Goal: Task Accomplishment & Management: Use online tool/utility

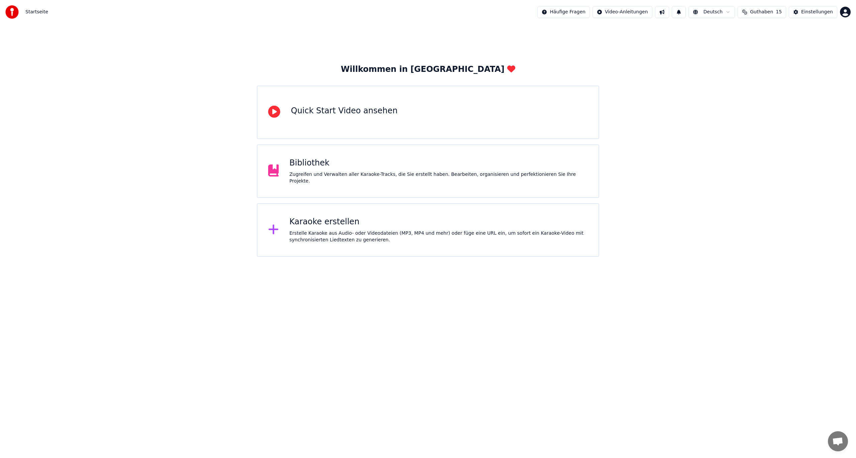
click at [323, 233] on div "Erstelle Karaoke aus Audio- oder Videodateien (MP3, MP4 und mehr) oder füge ein…" at bounding box center [439, 236] width 299 height 13
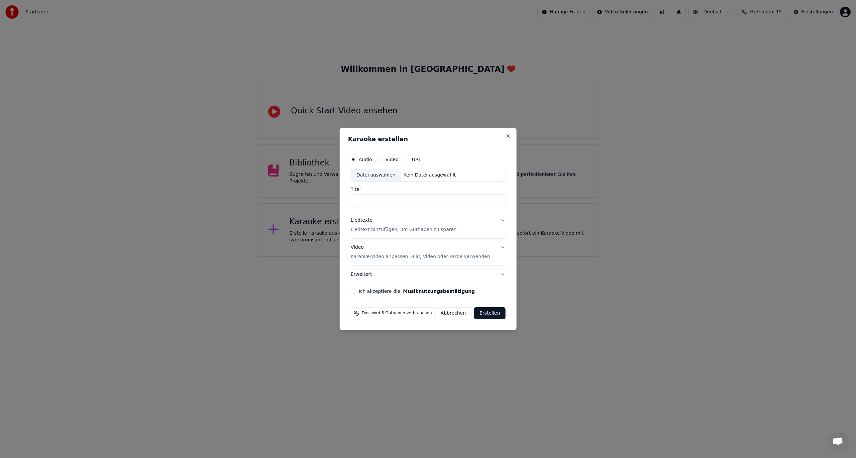
click at [376, 174] on div "Datei auswählen" at bounding box center [376, 175] width 50 height 12
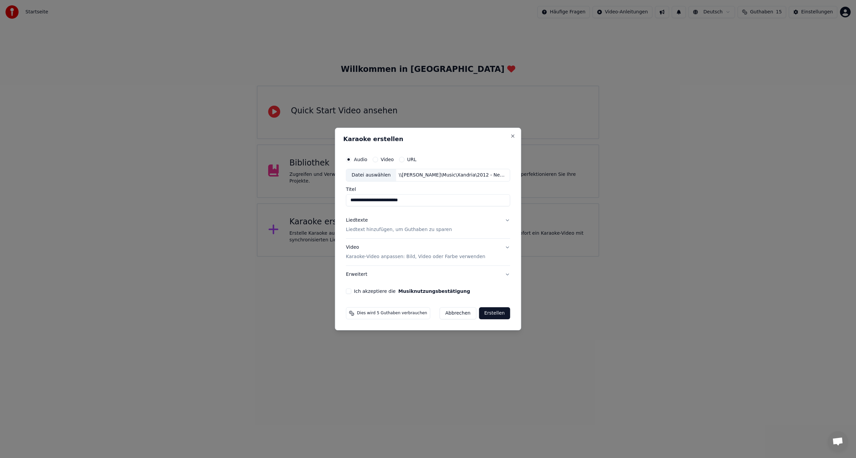
drag, startPoint x: 360, startPoint y: 199, endPoint x: 328, endPoint y: 201, distance: 32.2
click at [328, 201] on body "**********" at bounding box center [428, 128] width 856 height 257
type input "**********"
click at [383, 227] on p "Liedtext hinzufügen, um Guthaben zu sparen" at bounding box center [399, 229] width 106 height 7
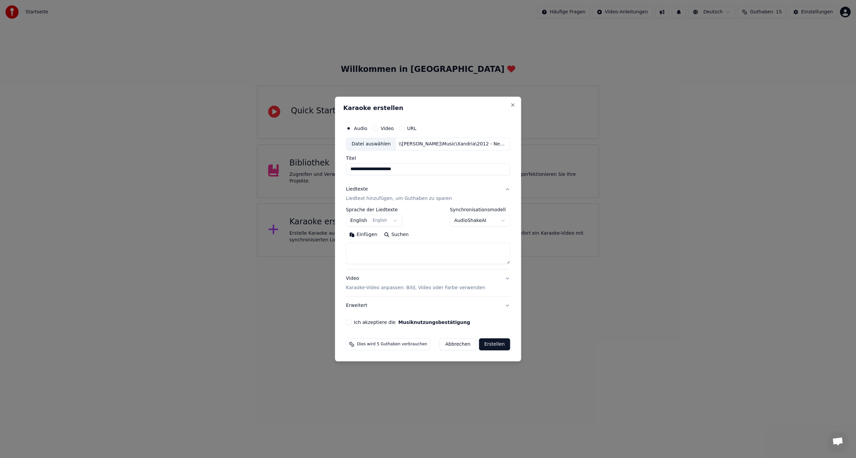
click at [374, 251] on textarea at bounding box center [428, 253] width 164 height 21
paste textarea "**********"
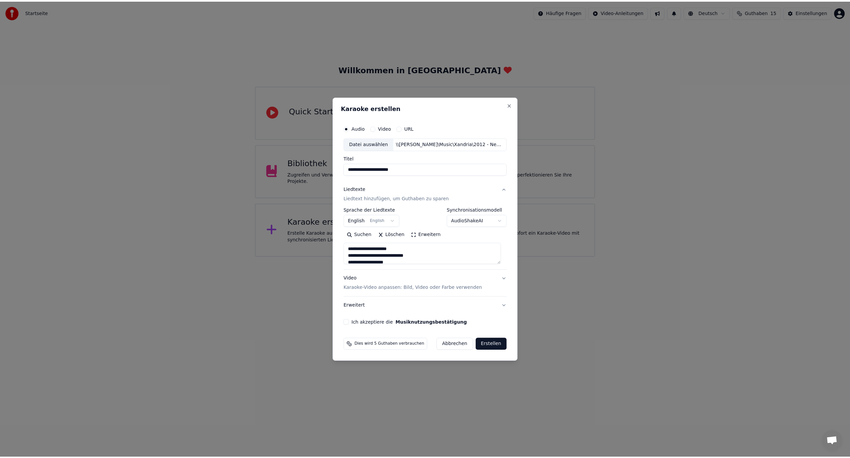
scroll to position [235, 0]
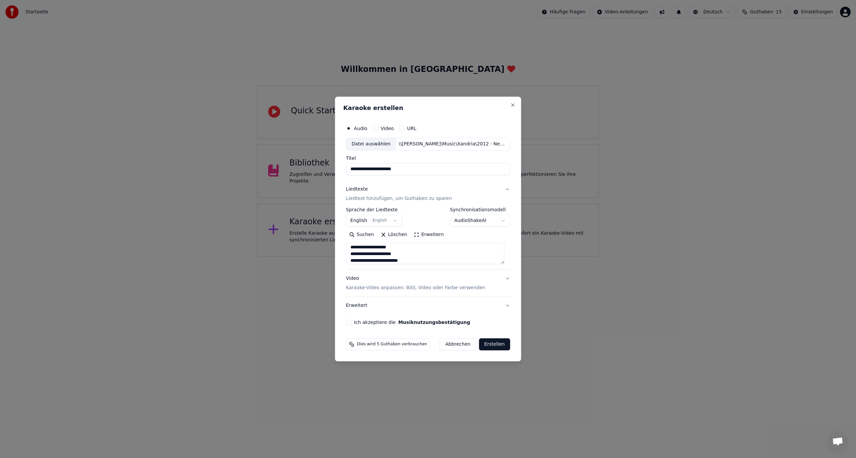
type textarea "**********"
click at [350, 322] on button "Ich akzeptiere die Musiknutzungsbestätigung" at bounding box center [348, 322] width 5 height 5
click at [483, 340] on button "Erstellen" at bounding box center [494, 344] width 31 height 12
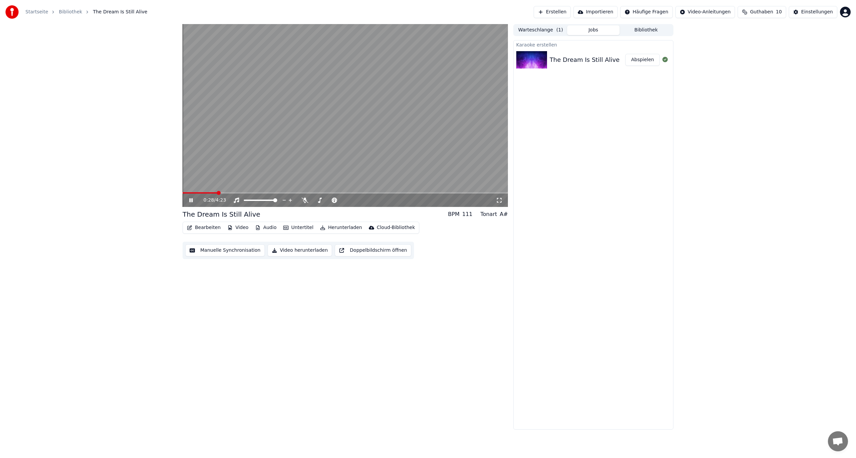
click at [320, 227] on icon "button" at bounding box center [322, 227] width 5 height 5
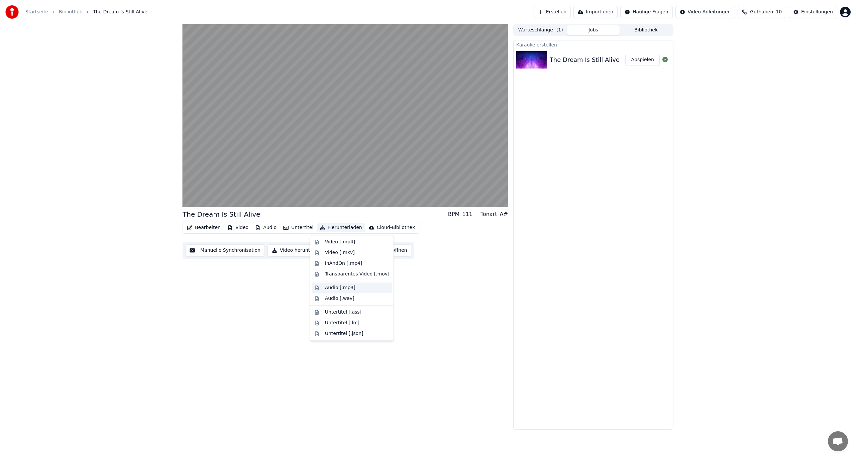
click at [332, 290] on div "Audio [.mp3]" at bounding box center [340, 288] width 30 height 7
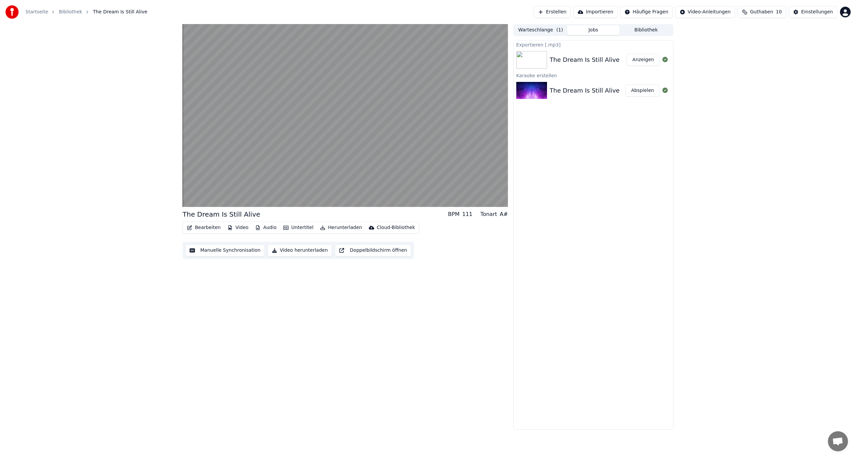
click at [634, 61] on button "Anzeigen" at bounding box center [643, 60] width 33 height 12
click at [191, 200] on icon at bounding box center [190, 200] width 3 height 4
click at [637, 32] on button "Bibliothek" at bounding box center [645, 30] width 53 height 10
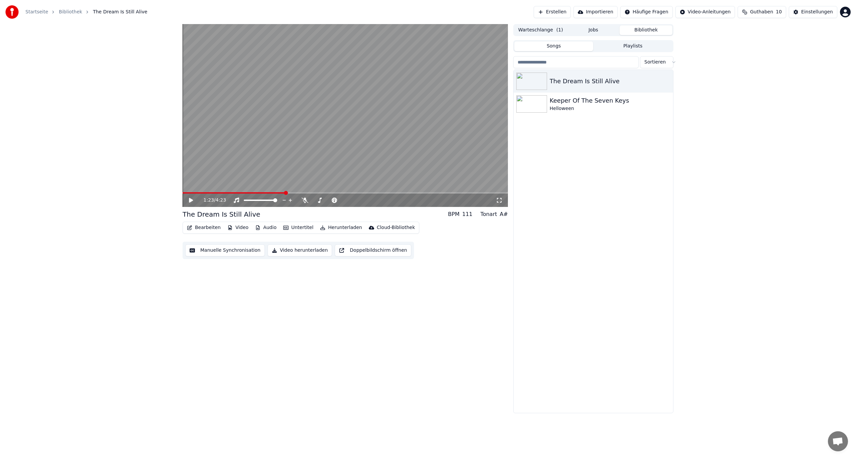
click at [599, 32] on button "Jobs" at bounding box center [593, 30] width 53 height 10
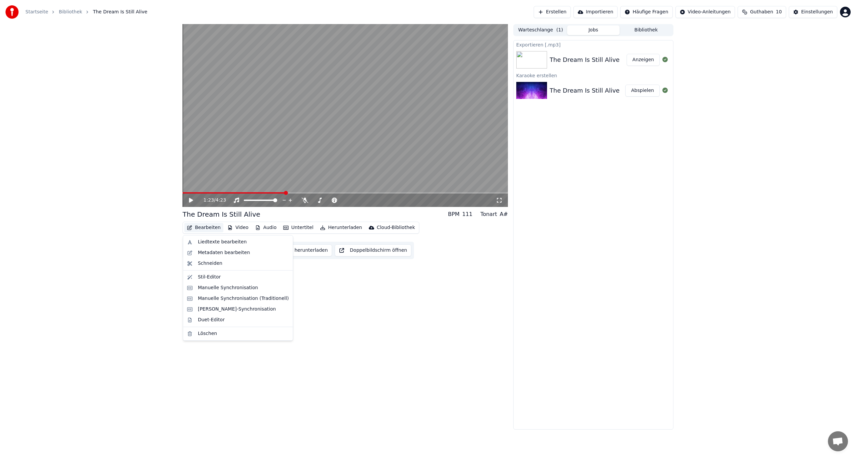
click at [207, 231] on button "Bearbeiten" at bounding box center [203, 227] width 39 height 9
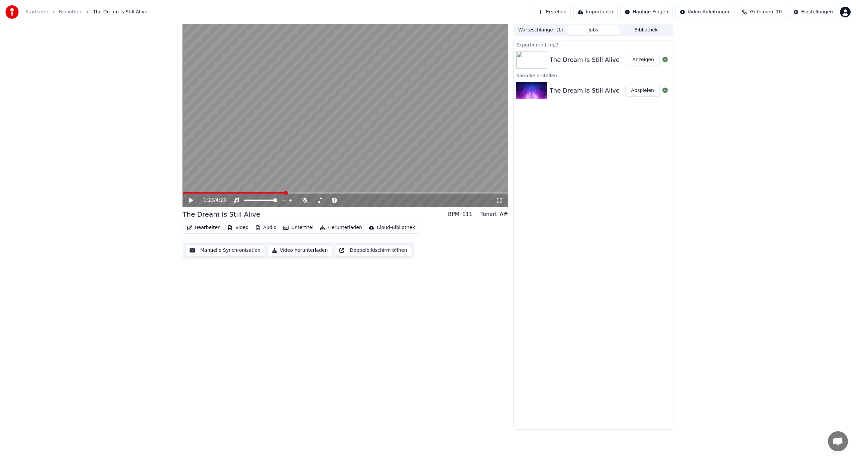
click at [129, 253] on div "1:23 / 4:23 The Dream Is Still Alive BPM 111 Tonart A# Bearbeiten Video Audio U…" at bounding box center [428, 227] width 856 height 406
click at [541, 29] on button "Warteschlange ( 1 )" at bounding box center [540, 30] width 53 height 10
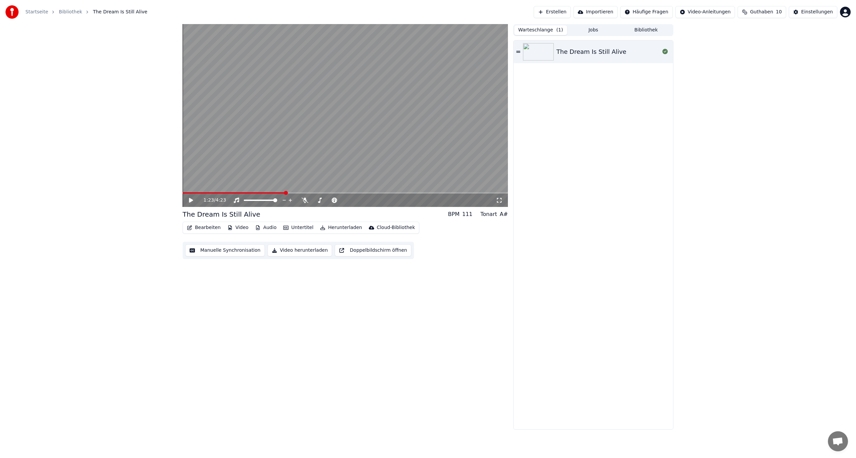
click at [578, 28] on button "Jobs" at bounding box center [593, 30] width 53 height 10
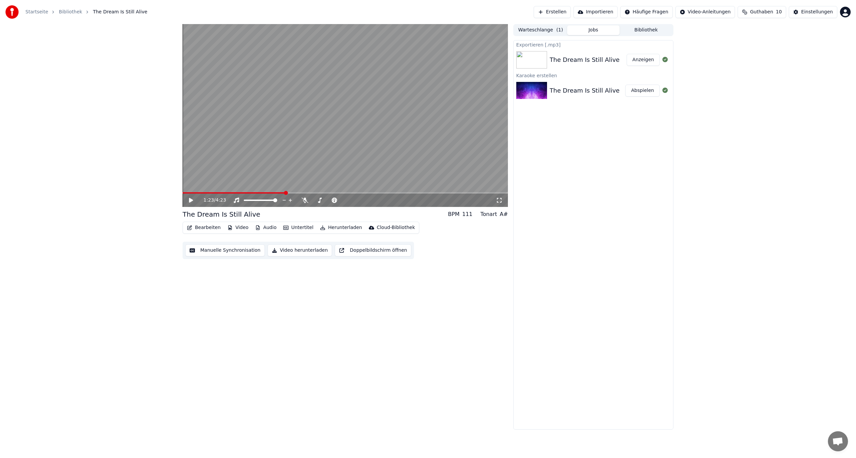
click at [580, 62] on div "The Dream Is Still Alive" at bounding box center [585, 59] width 70 height 9
click at [640, 91] on button "Abspielen" at bounding box center [642, 91] width 34 height 12
click at [353, 126] on video at bounding box center [345, 115] width 325 height 183
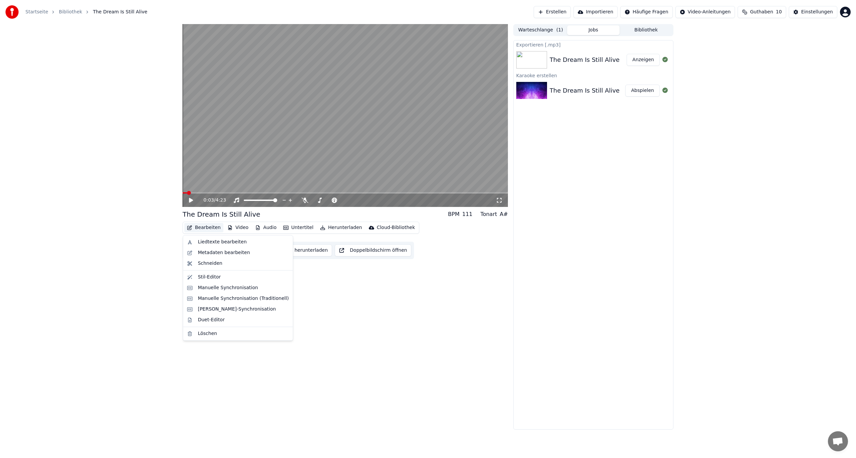
click at [212, 228] on button "Bearbeiten" at bounding box center [203, 227] width 39 height 9
click at [207, 320] on div "Duet-Editor" at bounding box center [211, 320] width 27 height 7
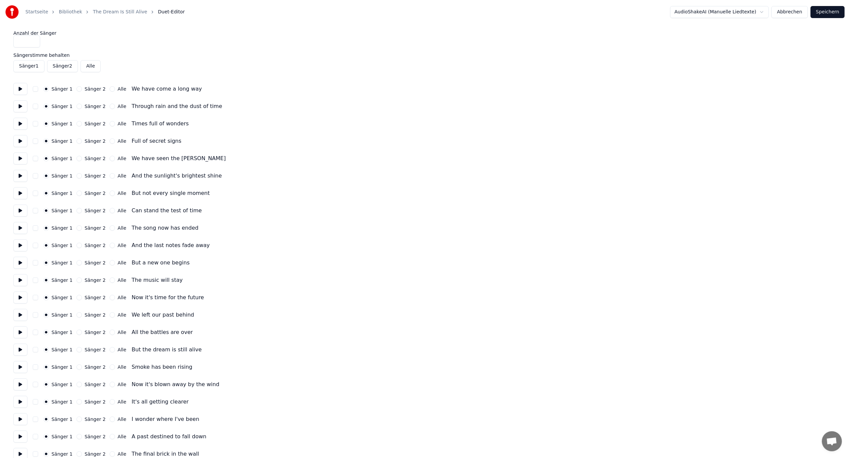
click at [20, 90] on button at bounding box center [20, 89] width 14 height 12
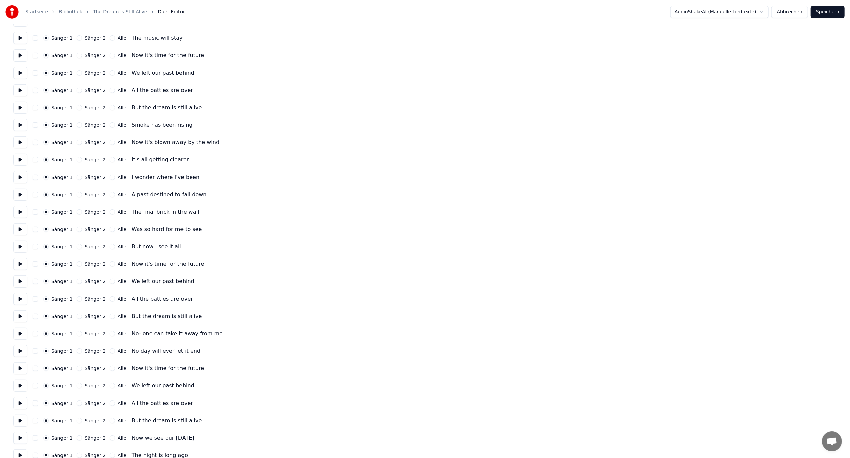
scroll to position [287, 0]
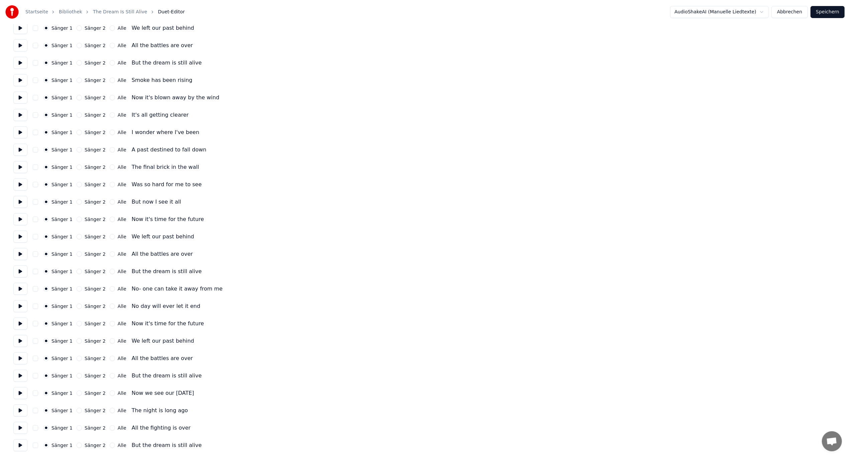
click at [16, 146] on button at bounding box center [20, 150] width 14 height 12
click at [20, 167] on button at bounding box center [20, 167] width 14 height 12
click at [19, 182] on button at bounding box center [20, 185] width 14 height 12
click at [21, 184] on button at bounding box center [20, 185] width 14 height 12
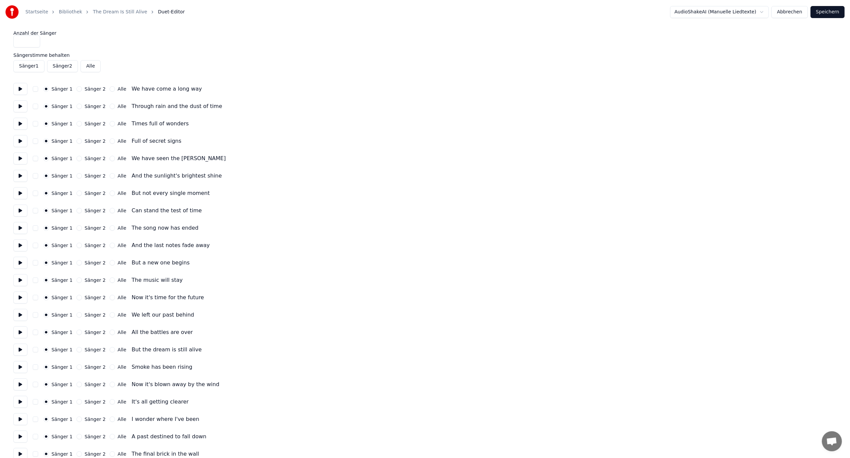
click at [39, 66] on button "Sänger 1" at bounding box center [28, 66] width 31 height 12
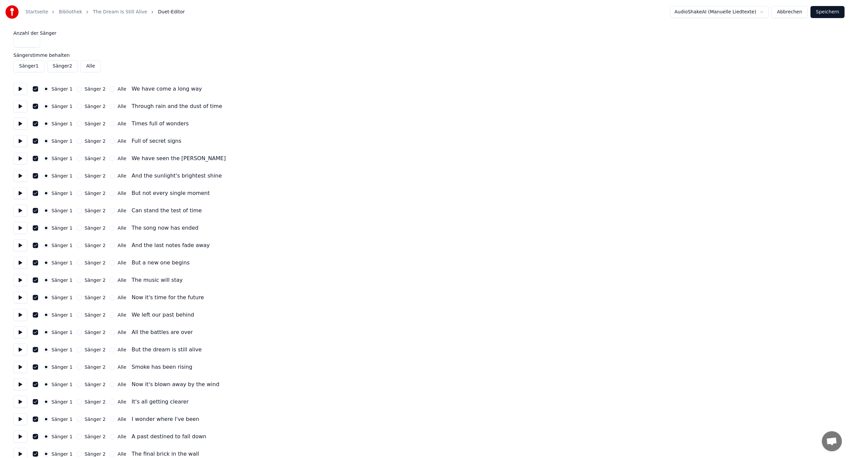
click at [35, 65] on button "Sänger 1" at bounding box center [28, 66] width 31 height 12
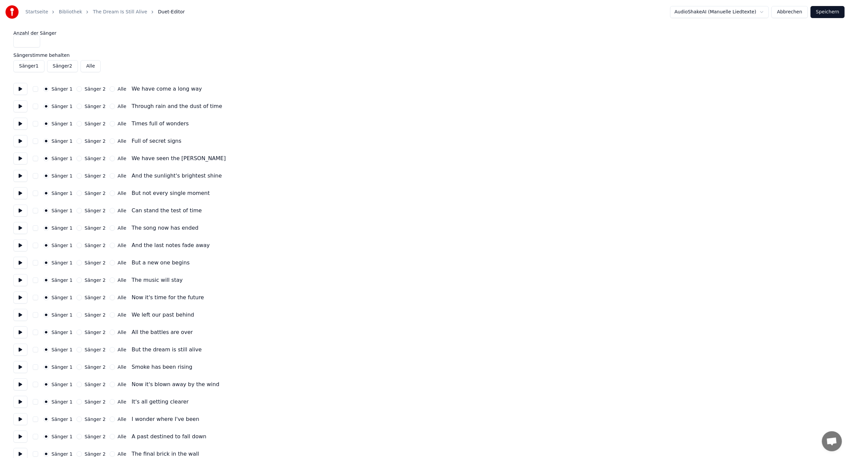
click at [53, 63] on button "Sänger 2" at bounding box center [62, 66] width 31 height 12
click at [51, 64] on button "Sänger 2" at bounding box center [62, 66] width 31 height 12
click at [77, 90] on button "Sänger 2" at bounding box center [79, 88] width 5 height 5
click at [26, 91] on button at bounding box center [20, 89] width 14 height 12
click at [23, 91] on button at bounding box center [20, 89] width 14 height 12
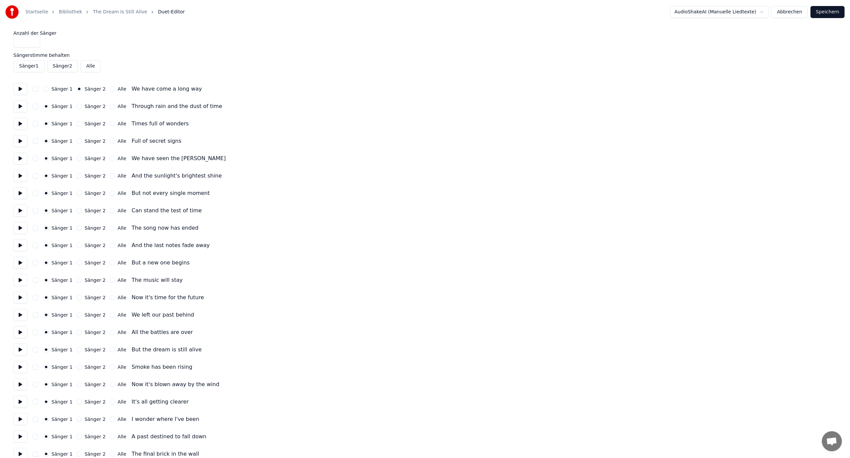
click at [57, 67] on button "Sänger 2" at bounding box center [62, 66] width 31 height 12
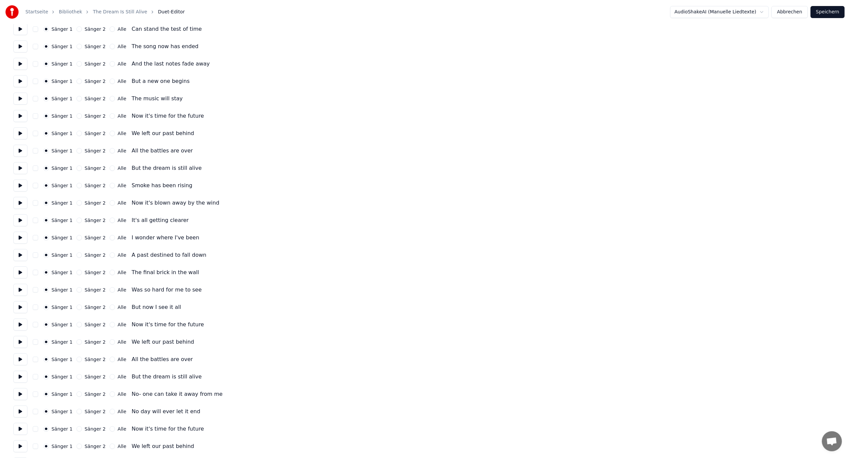
scroll to position [120, 0]
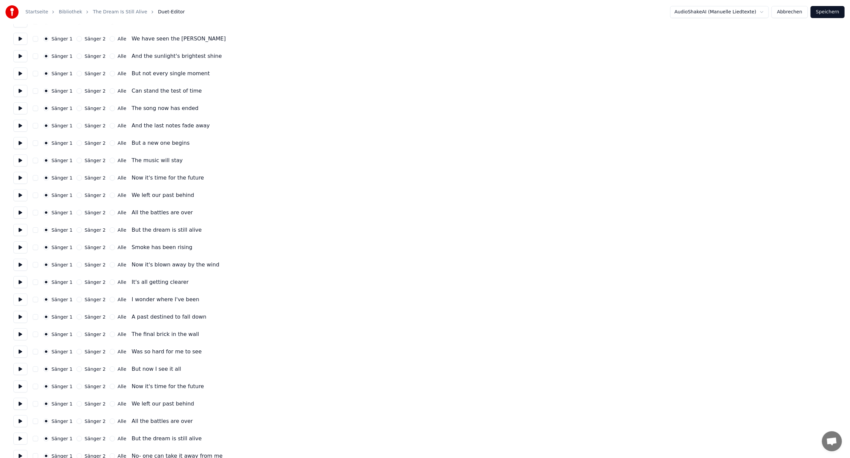
click at [20, 40] on button at bounding box center [20, 39] width 14 height 12
click at [121, 12] on link "The Dream Is Still Alive" at bounding box center [120, 12] width 54 height 7
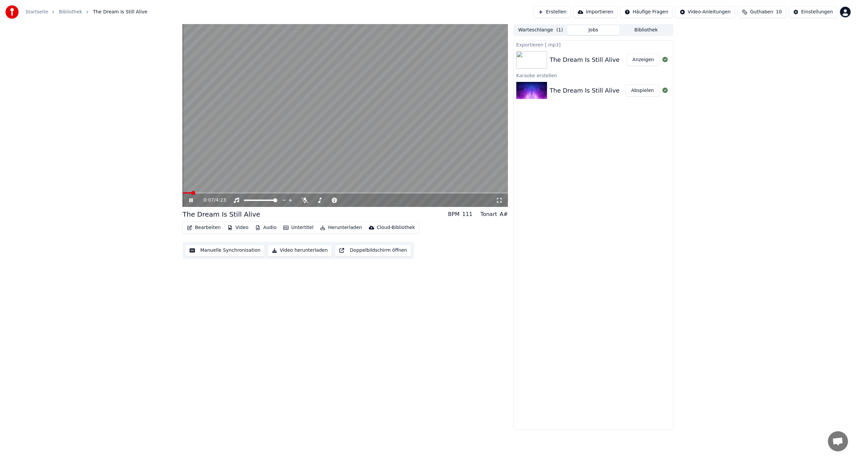
click at [212, 226] on button "Bearbeiten" at bounding box center [203, 227] width 39 height 9
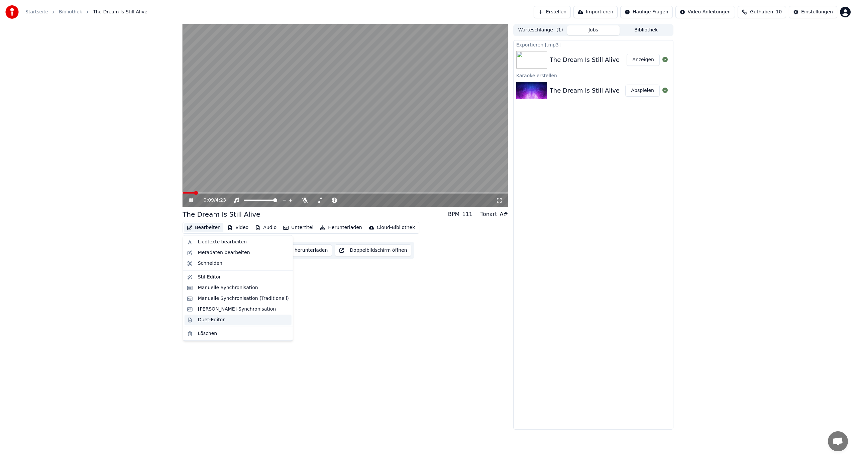
click at [205, 316] on div "Duet-Editor" at bounding box center [238, 320] width 107 height 11
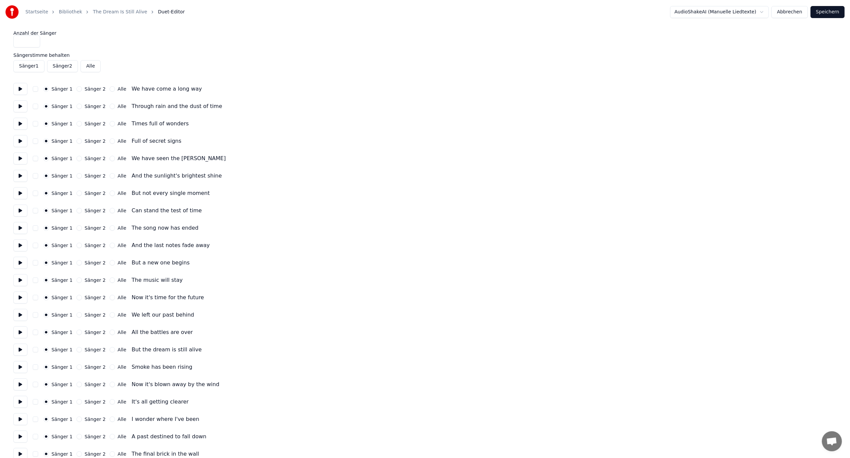
click at [22, 315] on button at bounding box center [20, 315] width 14 height 12
click at [21, 315] on button at bounding box center [20, 315] width 14 height 12
click at [21, 328] on button at bounding box center [20, 332] width 14 height 12
click at [20, 334] on button at bounding box center [20, 332] width 14 height 12
click at [17, 350] on button at bounding box center [20, 350] width 14 height 12
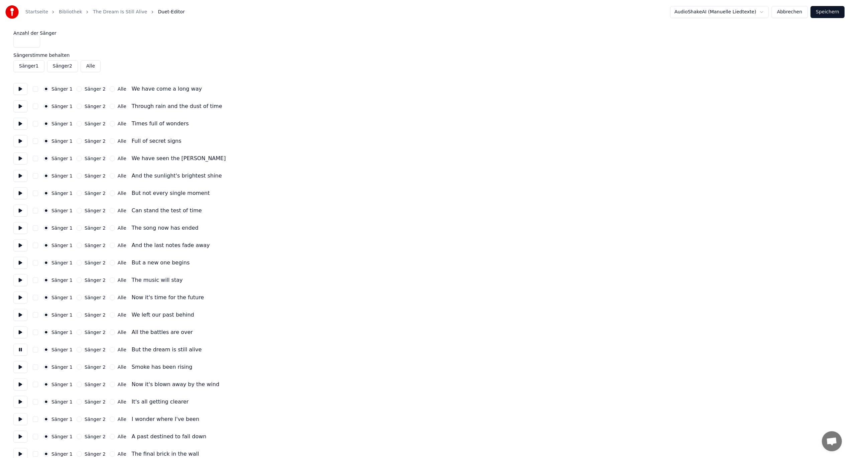
click at [17, 366] on button at bounding box center [20, 367] width 14 height 12
click at [17, 392] on div "Anzahl der Sänger * Sängerstimme behalten Sänger 1 Sänger 2 Alle Sänger 1 Sänge…" at bounding box center [424, 384] width 823 height 707
click at [19, 385] on button at bounding box center [20, 384] width 14 height 12
click at [18, 401] on button at bounding box center [20, 402] width 14 height 12
click at [22, 417] on button at bounding box center [20, 419] width 14 height 12
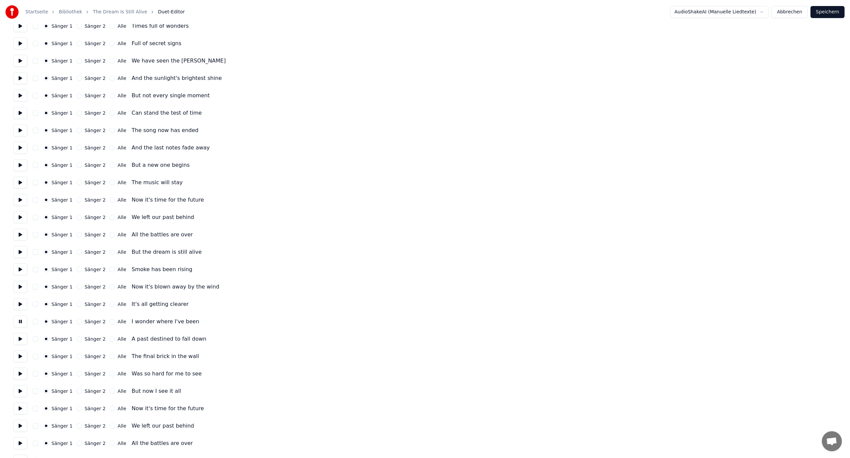
scroll to position [134, 0]
click at [19, 281] on button at bounding box center [20, 285] width 14 height 12
click at [19, 359] on button at bounding box center [20, 355] width 14 height 12
click at [19, 371] on button at bounding box center [20, 372] width 14 height 12
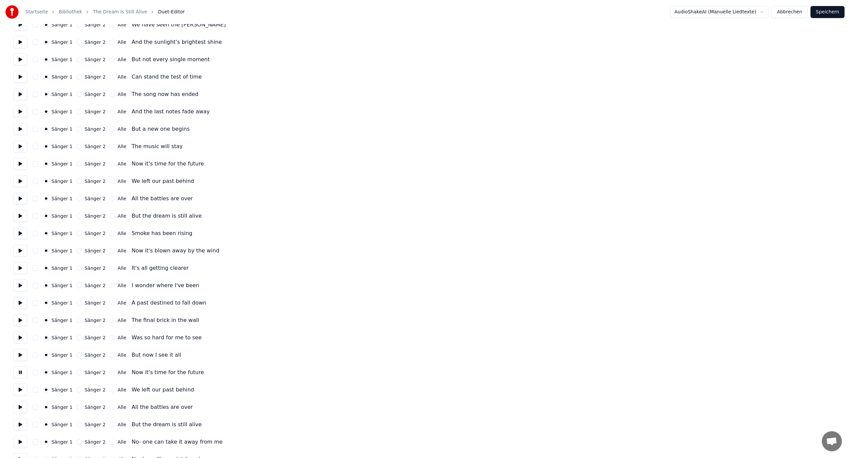
click at [19, 371] on button at bounding box center [20, 372] width 14 height 12
click at [17, 394] on button at bounding box center [20, 390] width 14 height 12
click at [21, 409] on button at bounding box center [20, 407] width 14 height 12
click at [17, 422] on button at bounding box center [20, 425] width 14 height 12
click at [21, 443] on button at bounding box center [20, 442] width 14 height 12
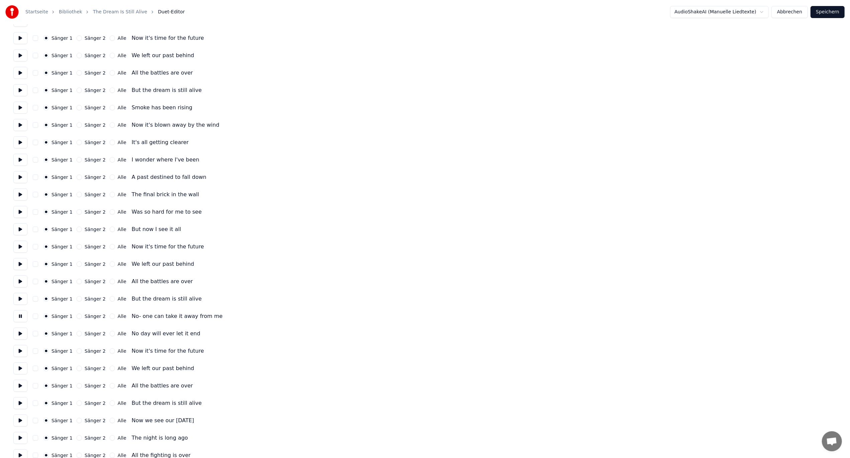
scroll to position [267, 0]
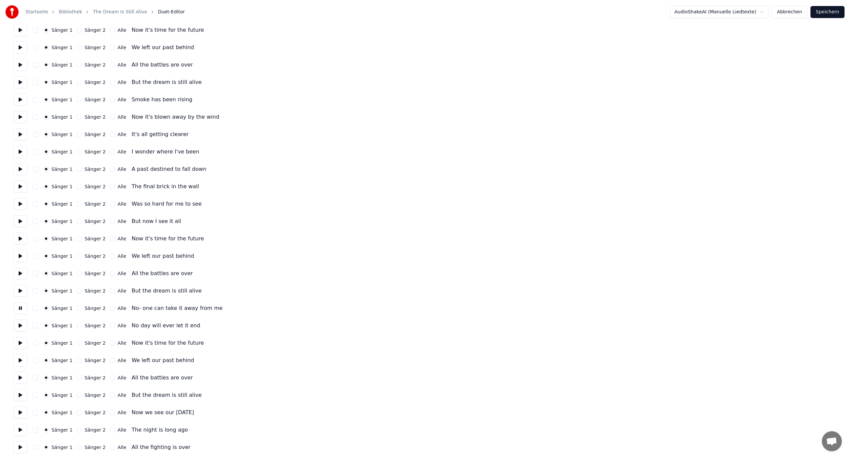
click at [23, 342] on button at bounding box center [20, 343] width 14 height 12
click at [20, 355] on button at bounding box center [20, 360] width 14 height 12
click at [20, 377] on button at bounding box center [20, 378] width 14 height 12
click at [18, 394] on button at bounding box center [20, 395] width 14 height 12
click at [24, 348] on button at bounding box center [20, 343] width 14 height 12
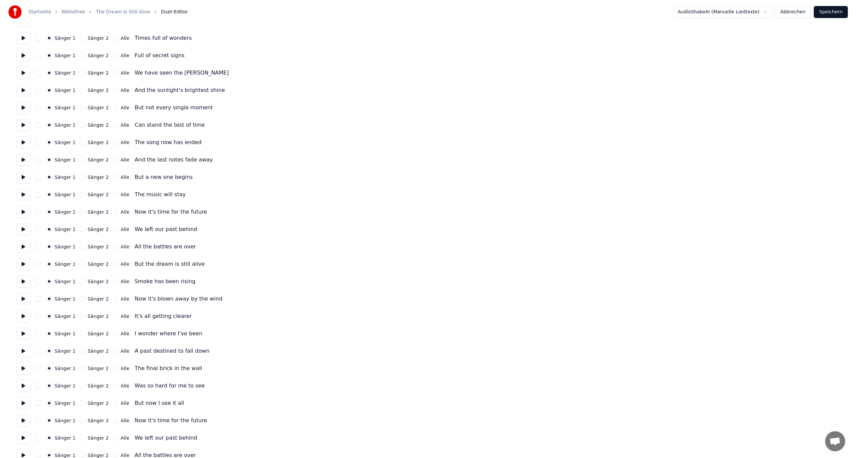
scroll to position [0, 0]
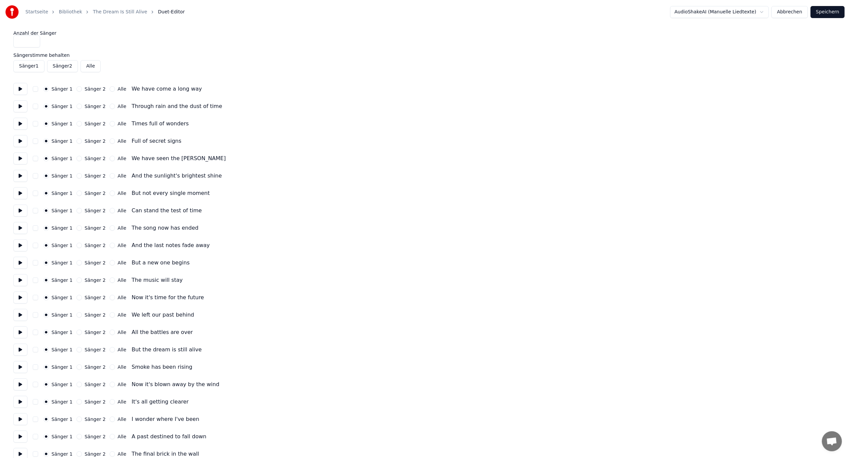
click at [98, 14] on link "The Dream Is Still Alive" at bounding box center [120, 12] width 54 height 7
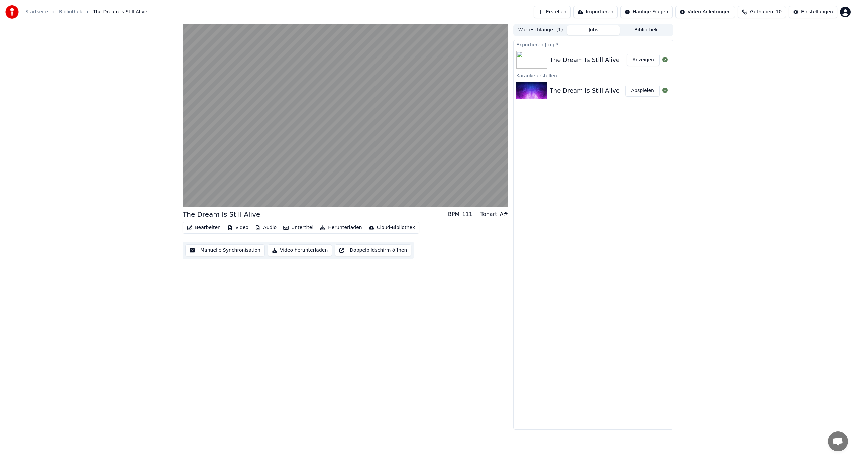
click at [260, 227] on button "Audio" at bounding box center [265, 227] width 27 height 9
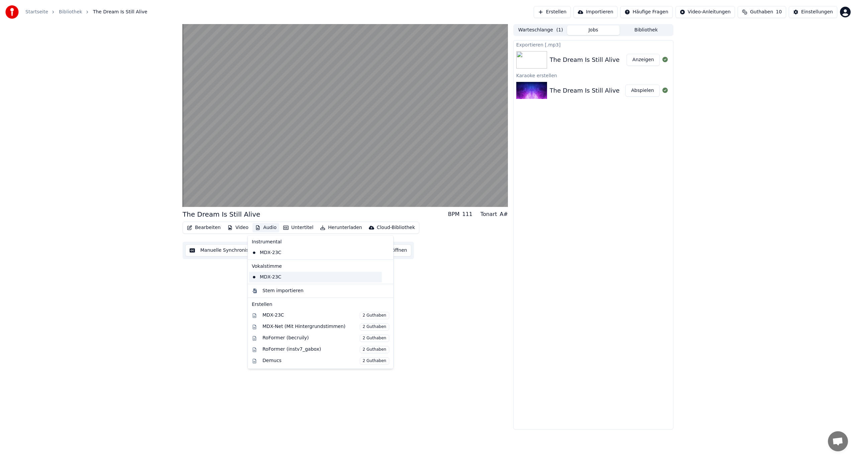
click at [269, 275] on div "MDX-23C" at bounding box center [315, 277] width 133 height 11
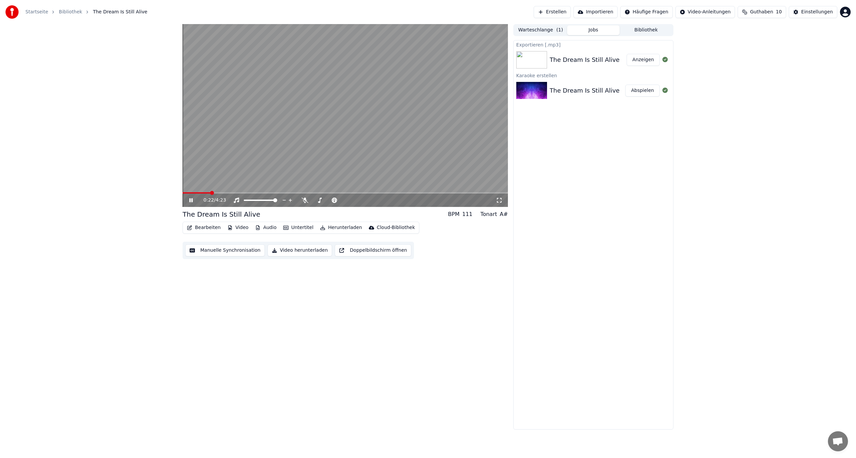
click at [190, 203] on div "0:22 / 4:23" at bounding box center [345, 200] width 320 height 7
click at [192, 201] on icon at bounding box center [190, 200] width 3 height 4
click at [261, 225] on button "Audio" at bounding box center [265, 227] width 27 height 9
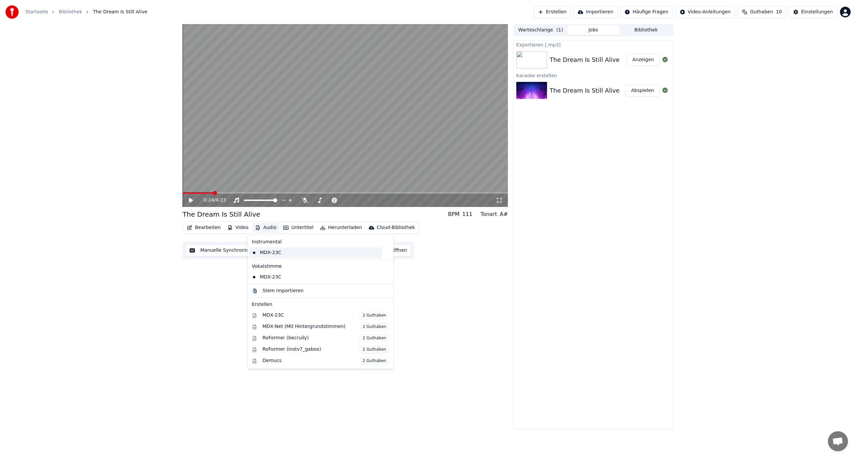
click at [263, 250] on div "MDX-23C" at bounding box center [315, 252] width 133 height 11
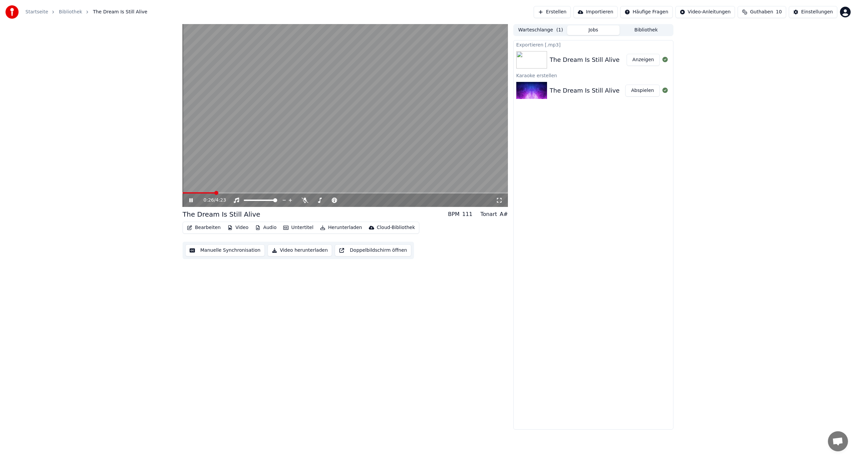
click at [192, 200] on icon at bounding box center [190, 200] width 3 height 4
click at [265, 227] on button "Audio" at bounding box center [265, 227] width 27 height 9
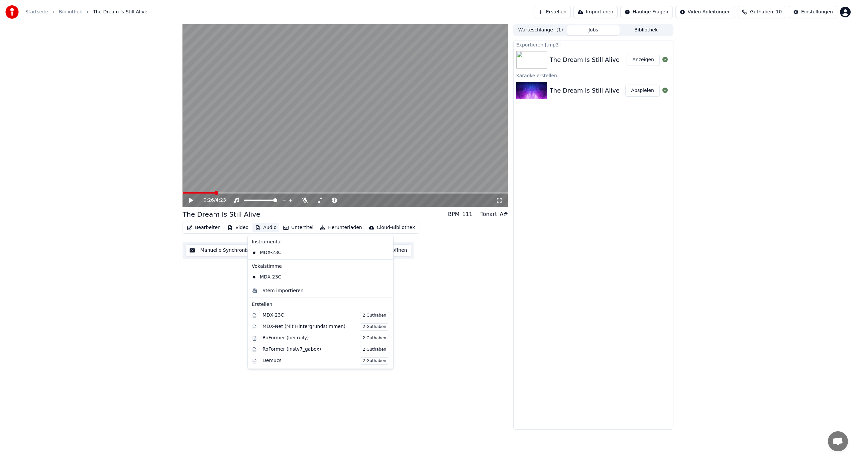
click at [384, 252] on icon at bounding box center [386, 252] width 5 height 5
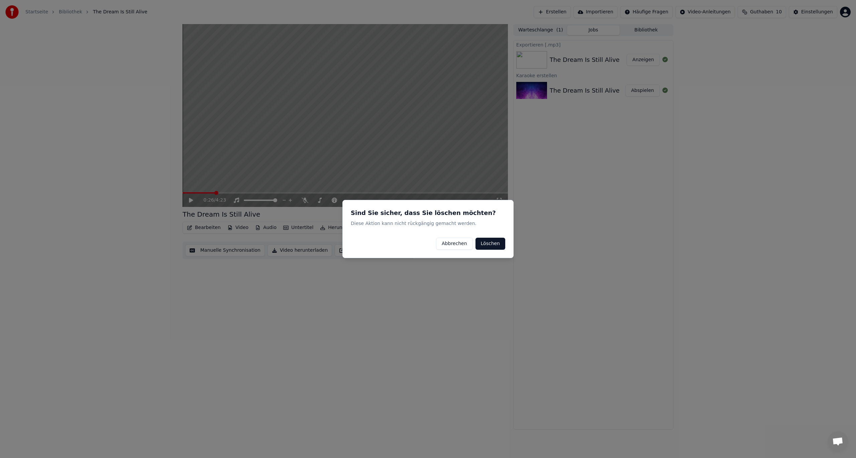
click at [495, 243] on button "Löschen" at bounding box center [490, 244] width 30 height 12
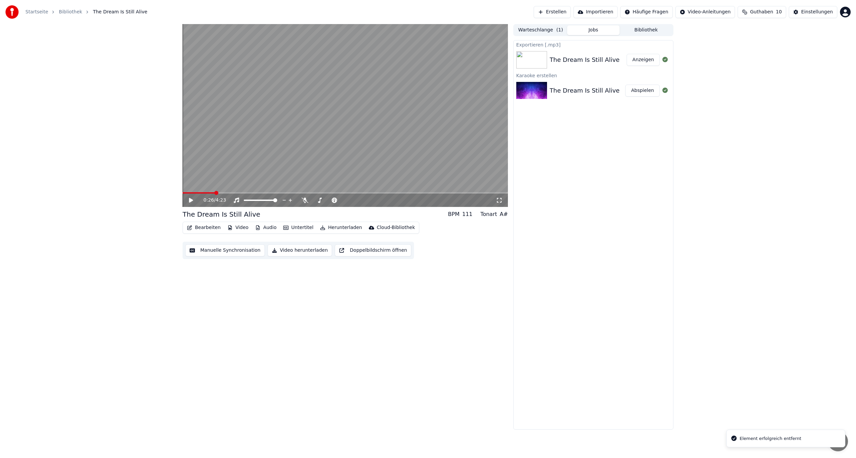
click at [189, 200] on icon at bounding box center [191, 200] width 4 height 5
click at [189, 201] on icon at bounding box center [190, 200] width 3 height 4
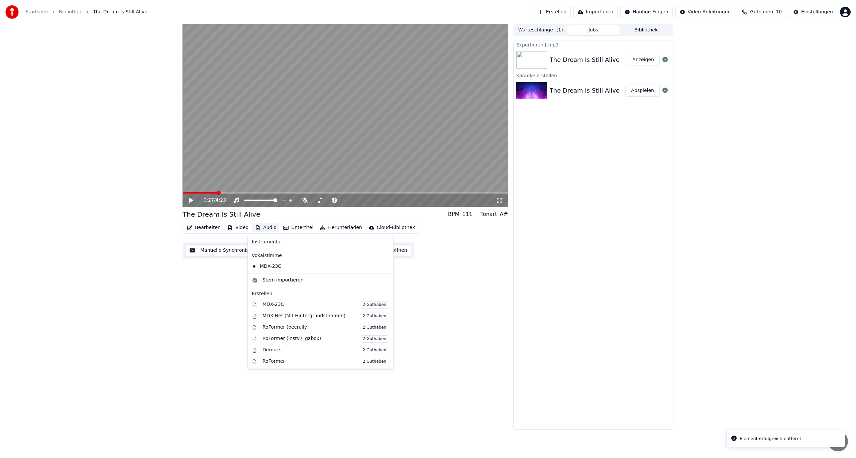
click at [255, 227] on icon "button" at bounding box center [257, 227] width 5 height 5
click at [270, 264] on div "MDX-23C" at bounding box center [315, 266] width 133 height 11
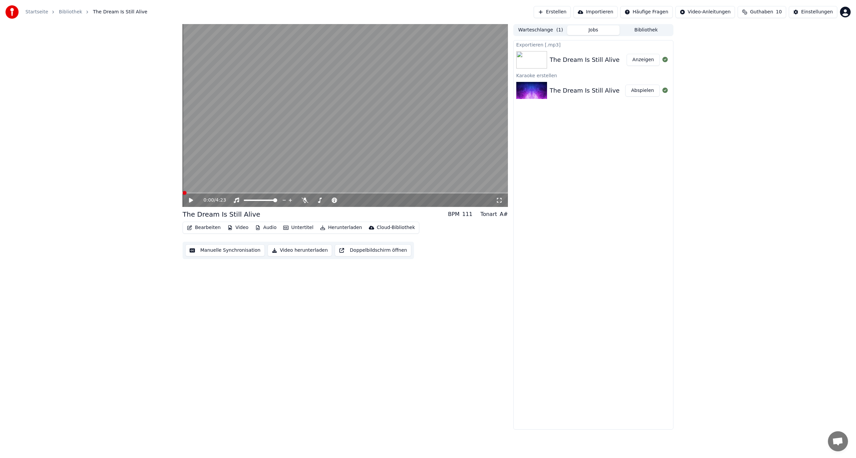
click at [190, 202] on icon at bounding box center [191, 200] width 4 height 5
click at [212, 190] on video at bounding box center [345, 115] width 325 height 183
click at [217, 192] on video at bounding box center [345, 115] width 325 height 183
click at [272, 193] on span at bounding box center [345, 192] width 325 height 1
click at [304, 191] on video at bounding box center [345, 115] width 325 height 183
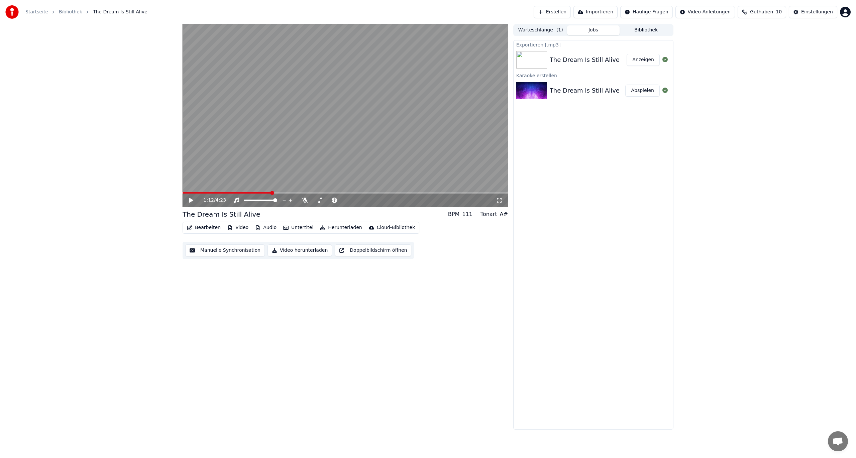
click at [192, 199] on icon at bounding box center [191, 200] width 4 height 5
click at [191, 198] on icon at bounding box center [196, 200] width 16 height 5
click at [339, 226] on button "Herunterladen" at bounding box center [340, 227] width 47 height 9
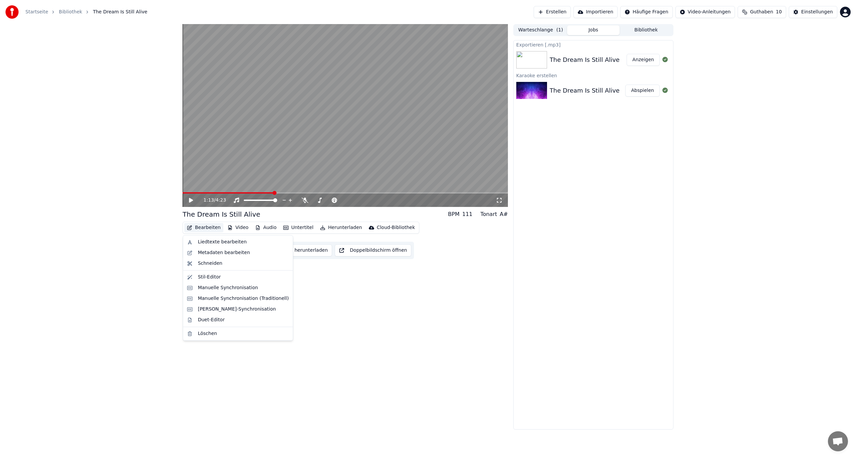
click at [193, 227] on button "Bearbeiten" at bounding box center [203, 227] width 39 height 9
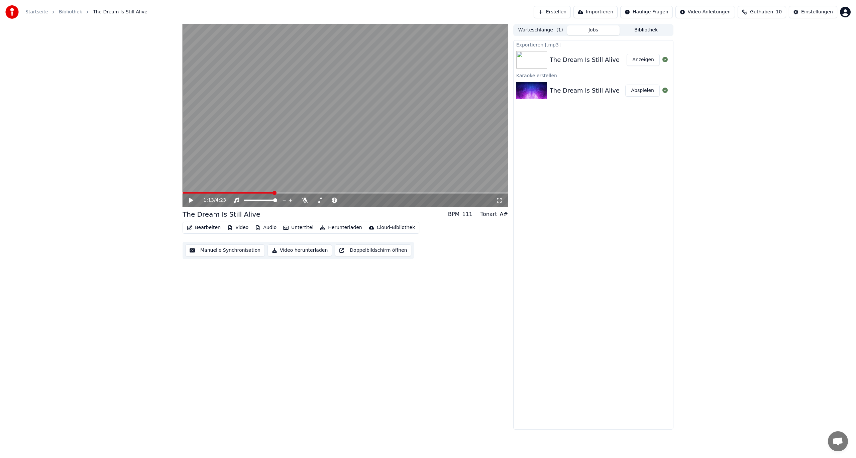
click at [193, 227] on button "Bearbeiten" at bounding box center [203, 227] width 39 height 9
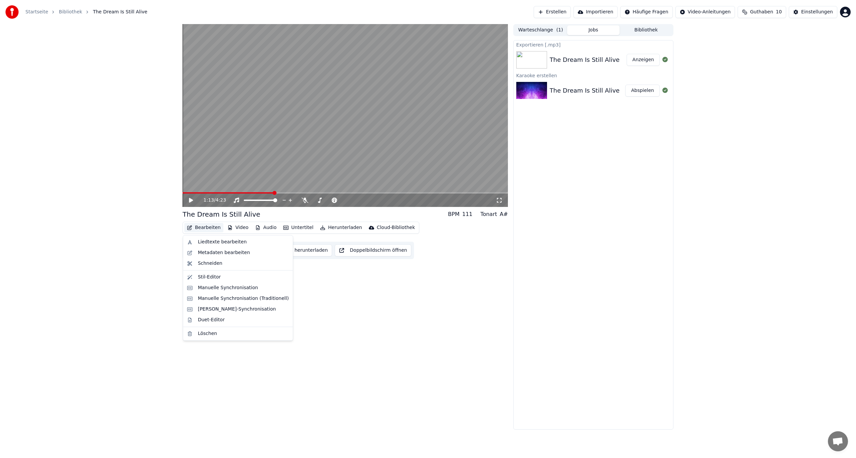
click at [193, 227] on button "Bearbeiten" at bounding box center [203, 227] width 39 height 9
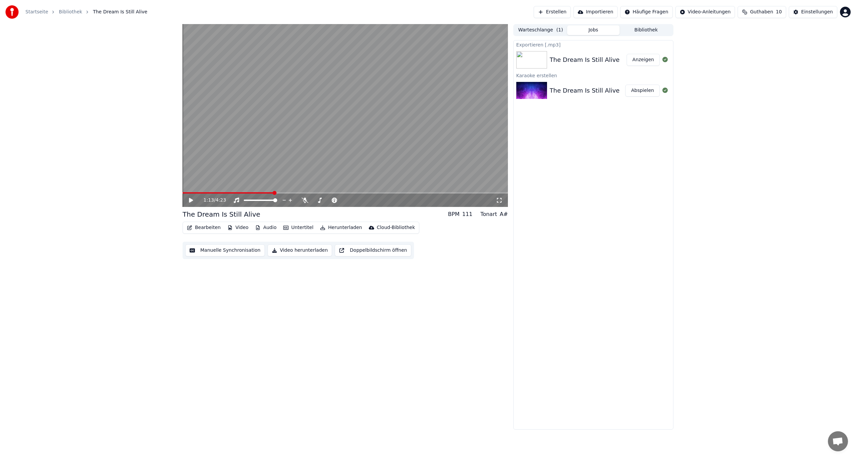
click at [515, 288] on div "Exportieren [.mp3] The Dream Is Still Alive Anzeigen Karaoke erstellen The Drea…" at bounding box center [593, 234] width 160 height 389
click at [340, 249] on button "Doppelbildschirm öffnen" at bounding box center [373, 250] width 77 height 12
click at [59, 12] on link "Bibliothek" at bounding box center [70, 12] width 23 height 7
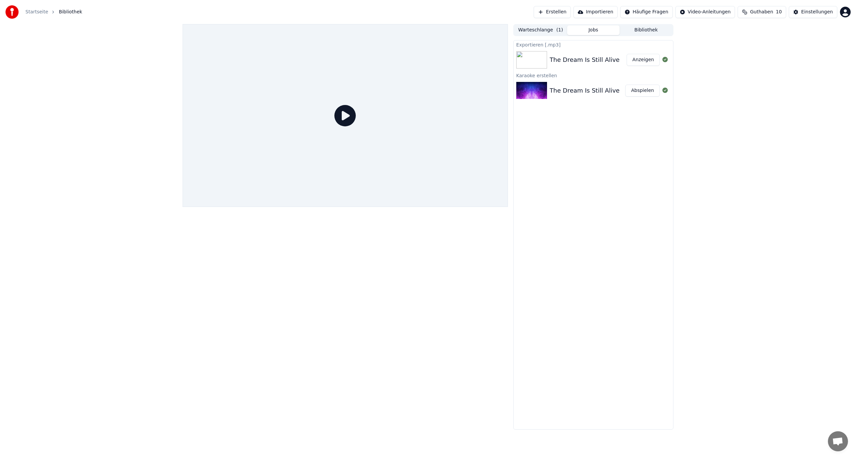
click at [36, 13] on link "Startseite" at bounding box center [36, 12] width 23 height 7
